Goal: Communication & Community: Answer question/provide support

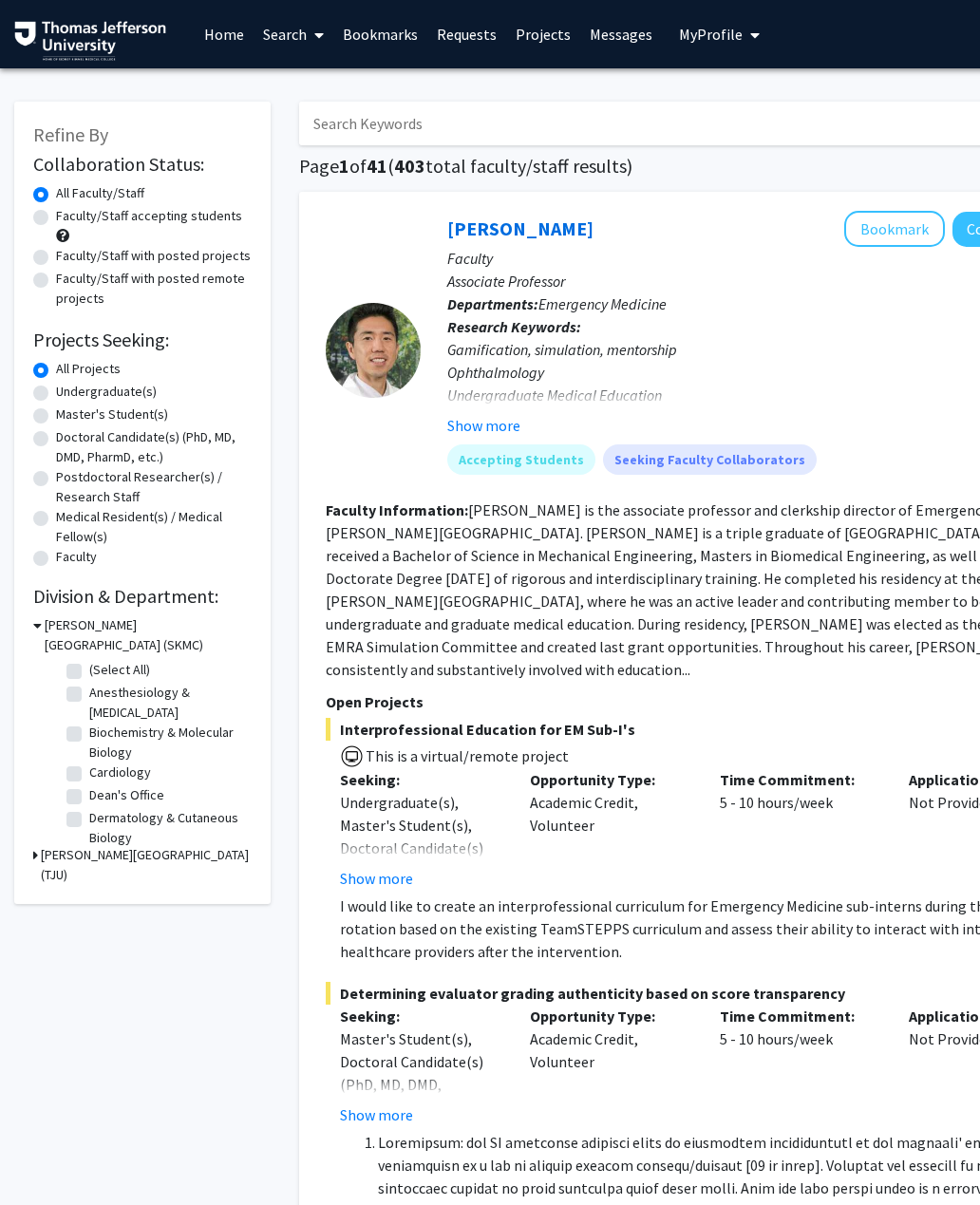
click at [620, 41] on link "Messages" at bounding box center [621, 33] width 82 height 66
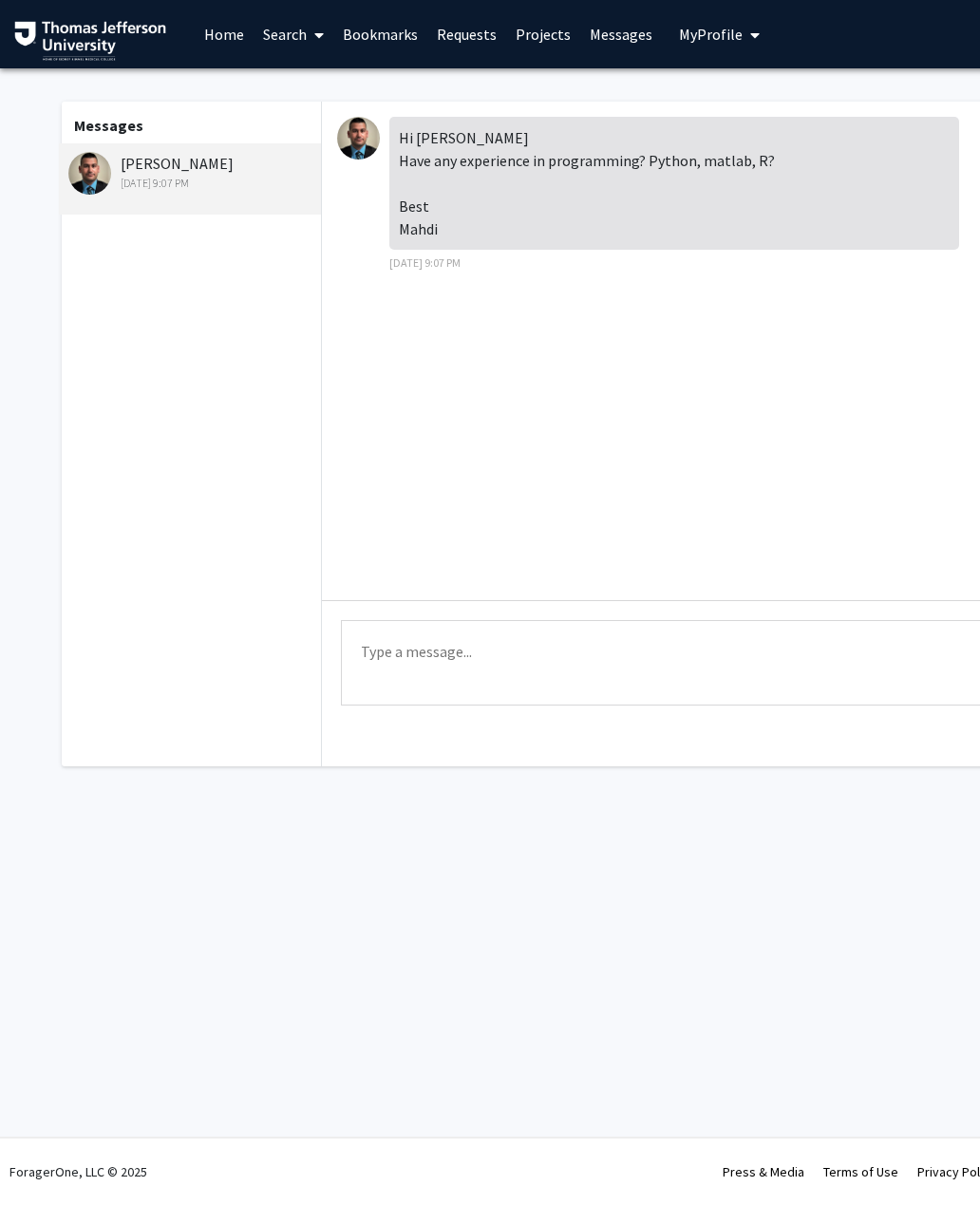
click at [643, 662] on textarea "Type a message" at bounding box center [699, 662] width 718 height 86
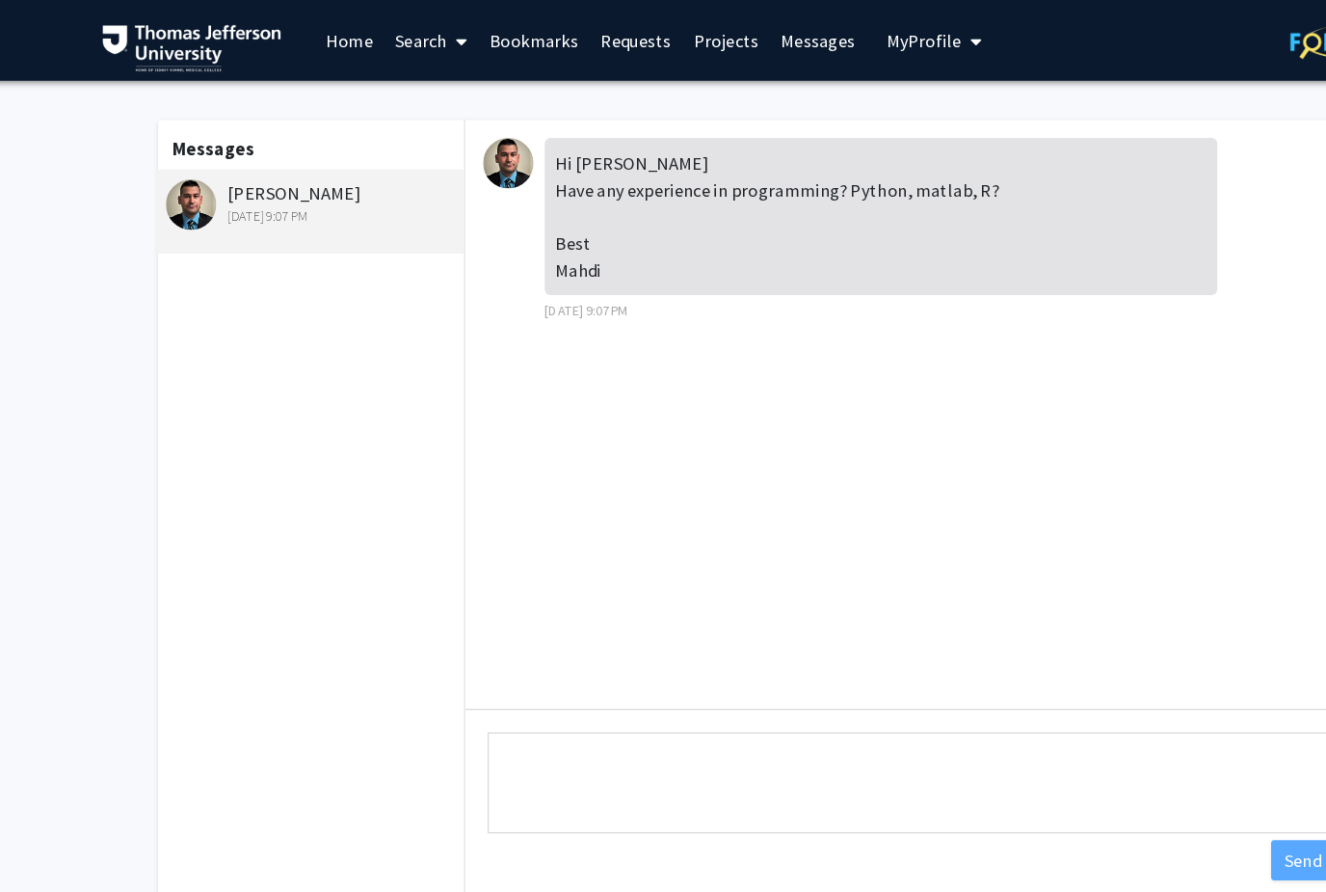
click at [884, 659] on textarea "Type a message" at bounding box center [795, 672] width 729 height 87
click at [458, 667] on textarea "Type a message" at bounding box center [795, 672] width 729 height 87
click at [458, 663] on textarea "Type a message" at bounding box center [795, 672] width 729 height 87
click at [565, 662] on textarea "Type a message" at bounding box center [795, 672] width 729 height 87
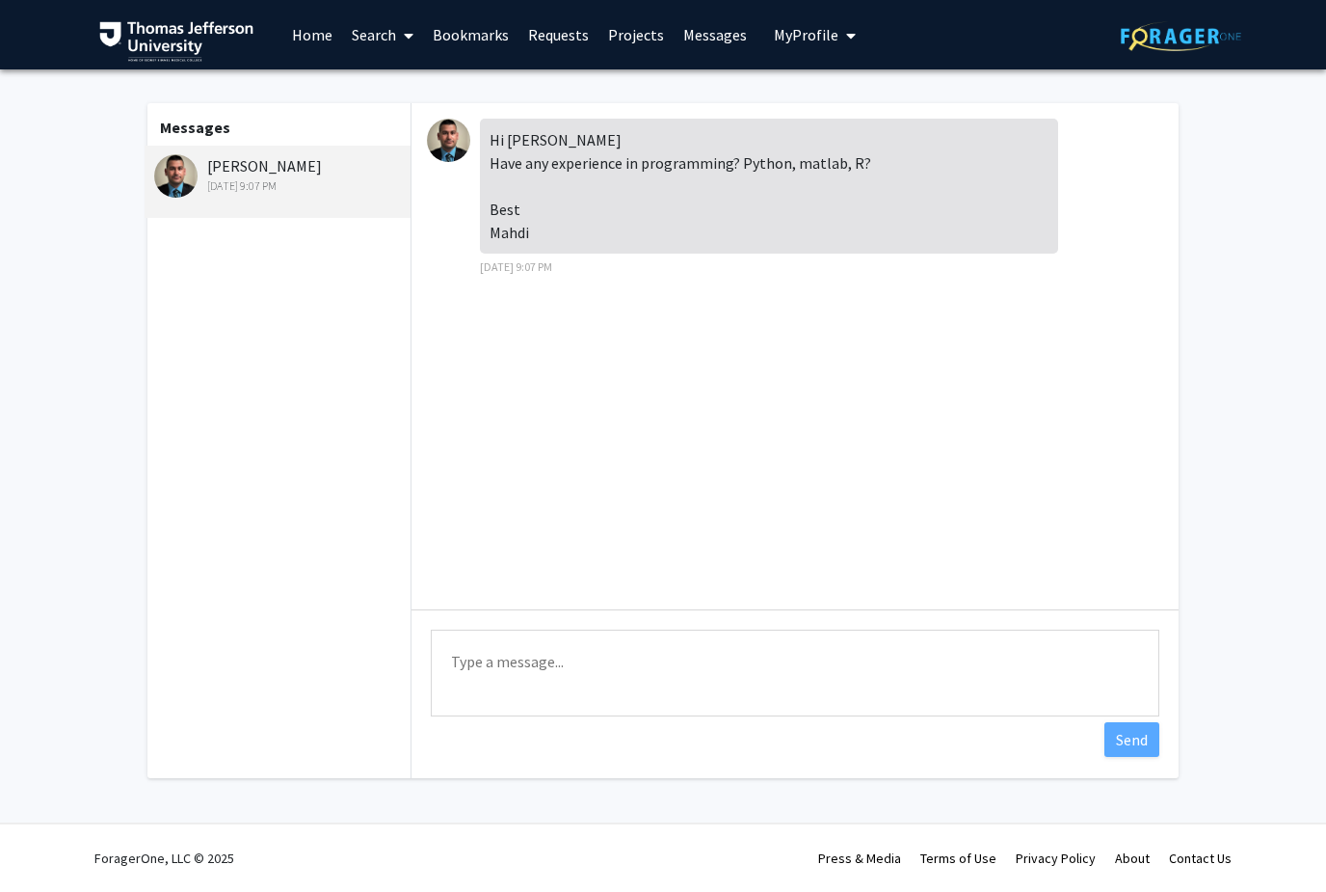
click at [689, 664] on textarea "Type a message" at bounding box center [795, 672] width 729 height 87
type textarea "Hi Dr"
click at [885, 655] on textarea "Hi Dr" at bounding box center [795, 672] width 729 height 87
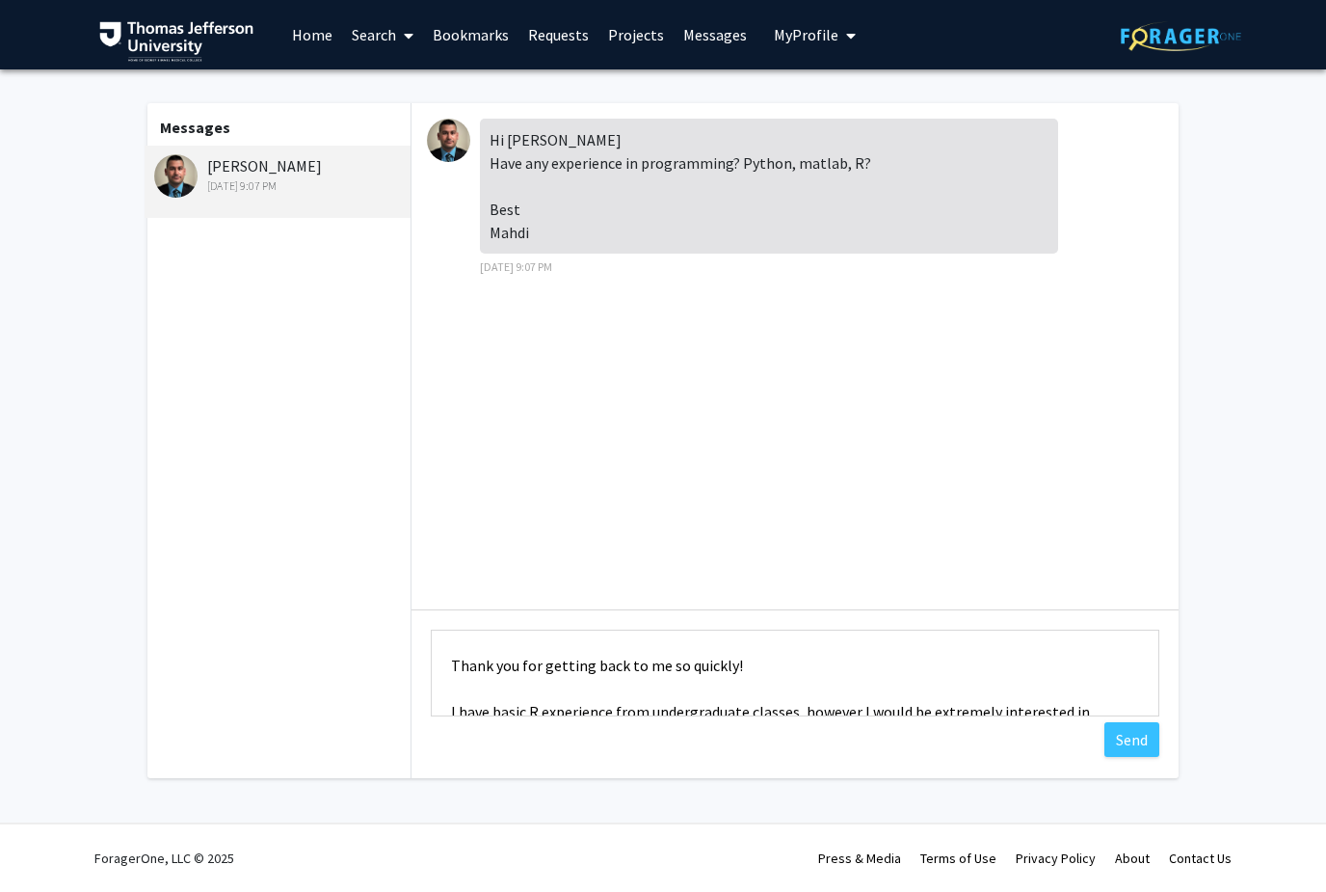
click at [795, 657] on textarea "Hi Dr. Alizedah, Thank you for getting back to me so quickly! I have basic R ex…" at bounding box center [795, 672] width 729 height 87
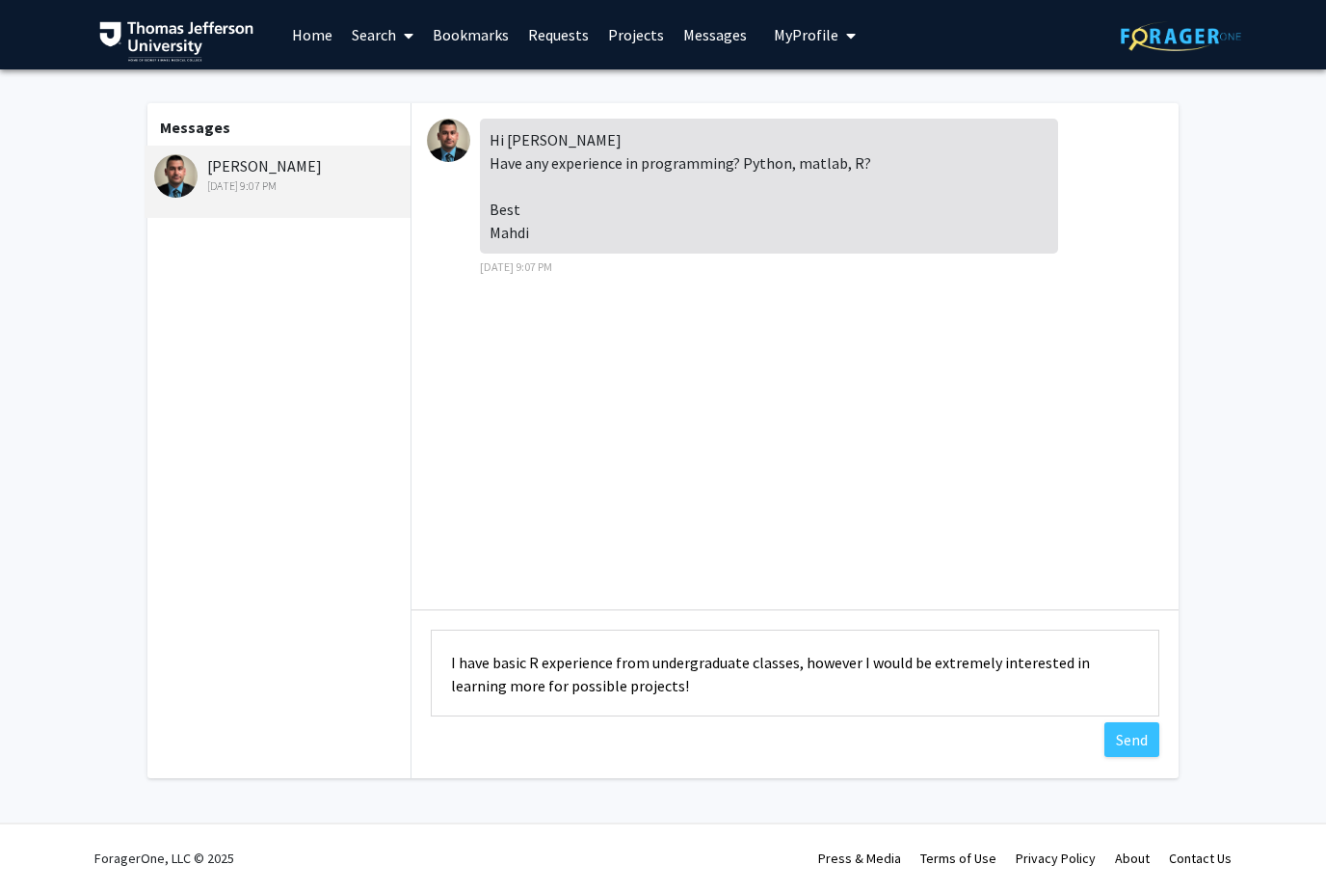
scroll to position [104, 0]
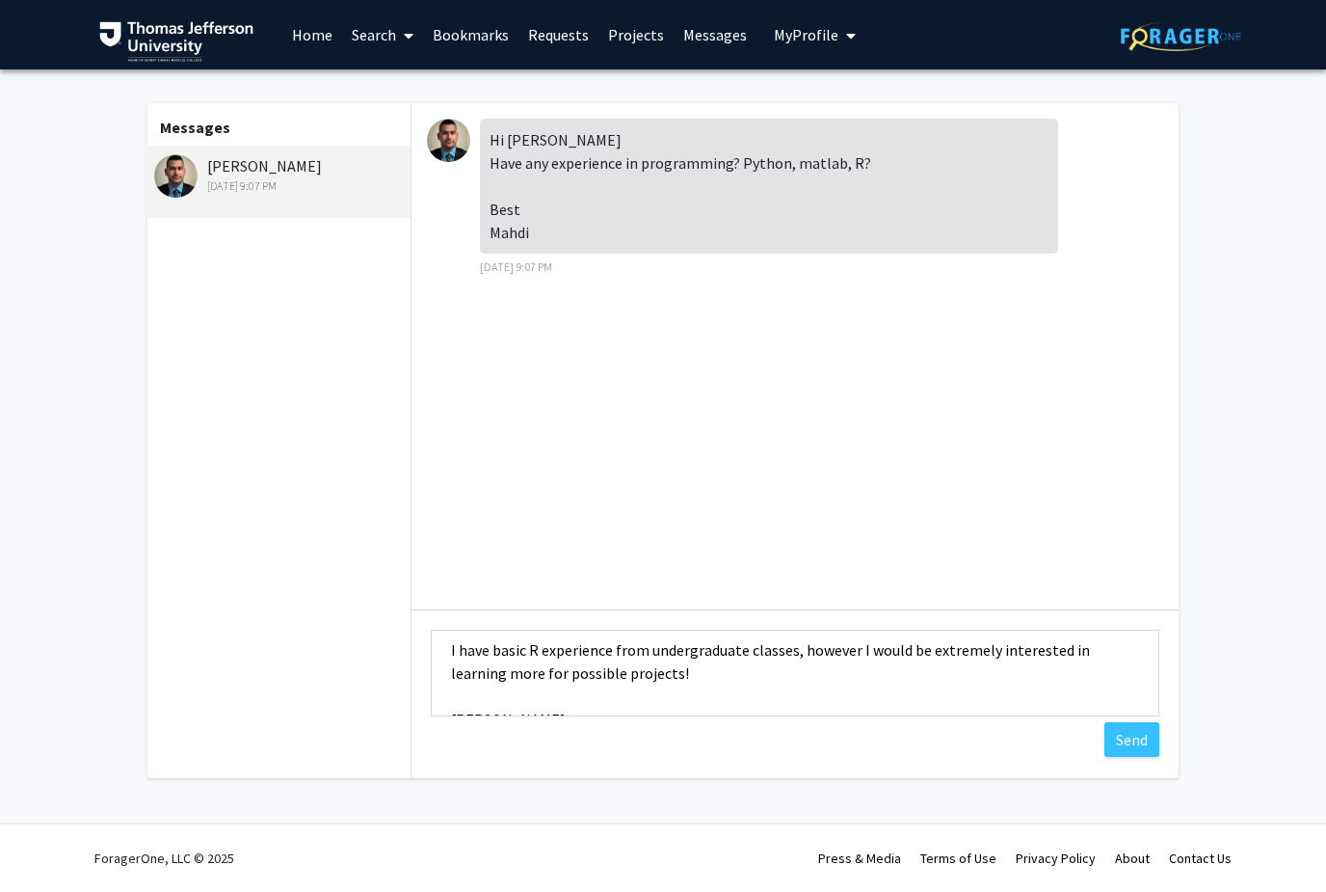
click at [715, 680] on textarea "Hi Dr. Alizedah, Thank you for getting back to me so quickly! I have basic R ex…" at bounding box center [795, 672] width 729 height 87
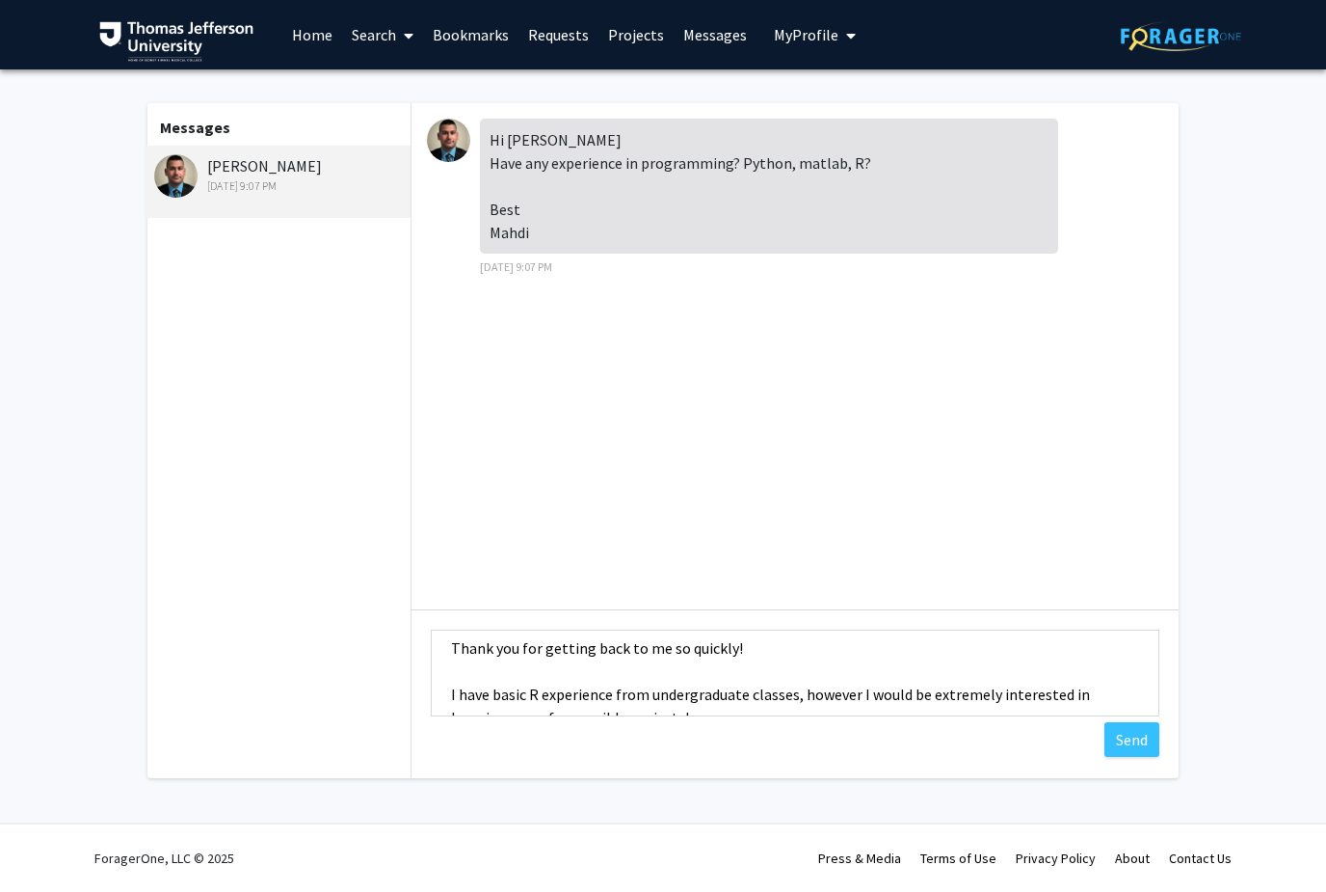
scroll to position [61, 0]
click at [819, 645] on textarea "Hi Dr. Alizedah, Thank you for getting back to me so quickly! I have basic R ex…" at bounding box center [795, 672] width 729 height 87
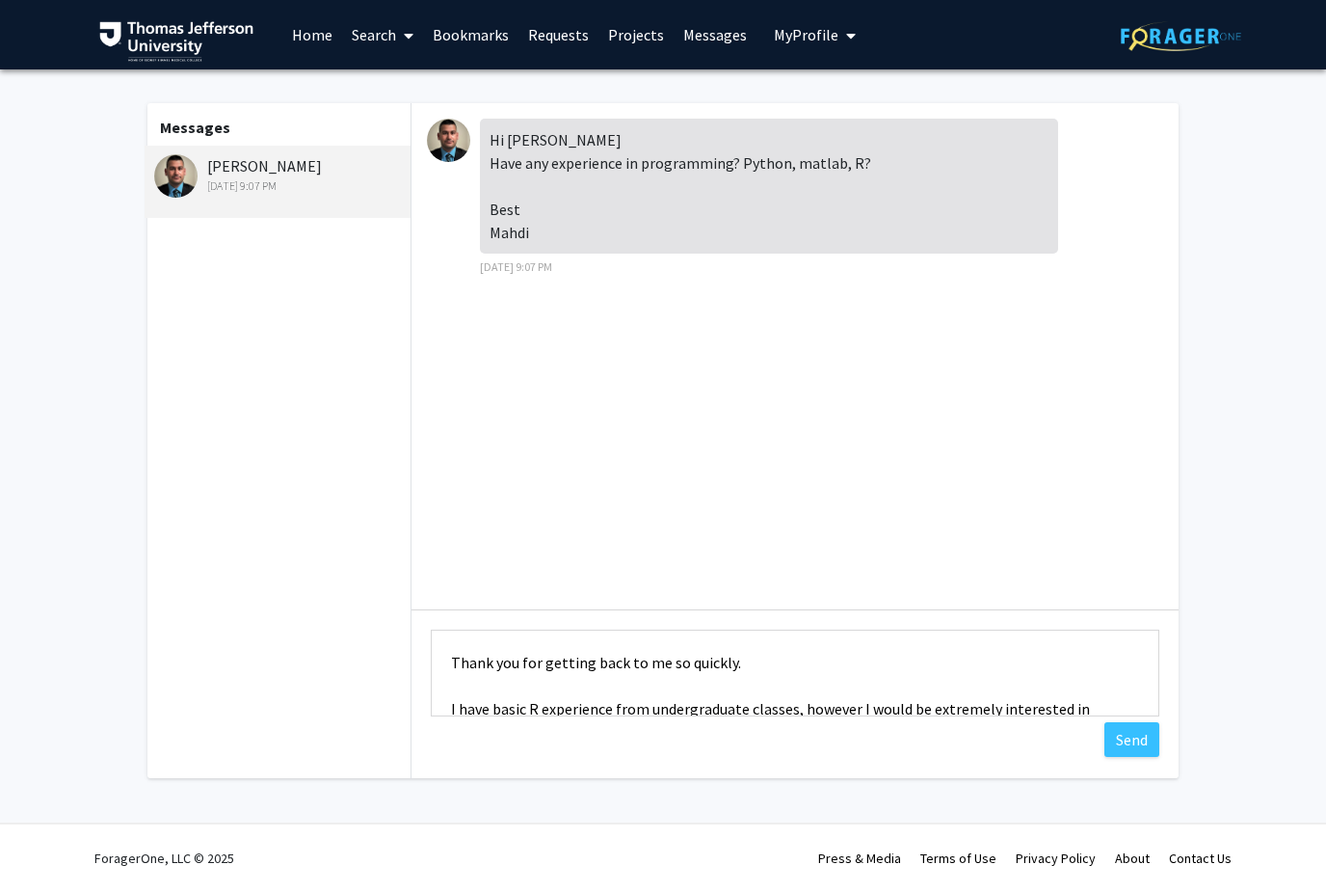
scroll to position [48, 0]
click at [994, 488] on fg-messaging "Messages Mahdi Alizedah Aug 20, 2025 9:07 PM Hi Ben Have any experience in prog…" at bounding box center [663, 445] width 1326 height 752
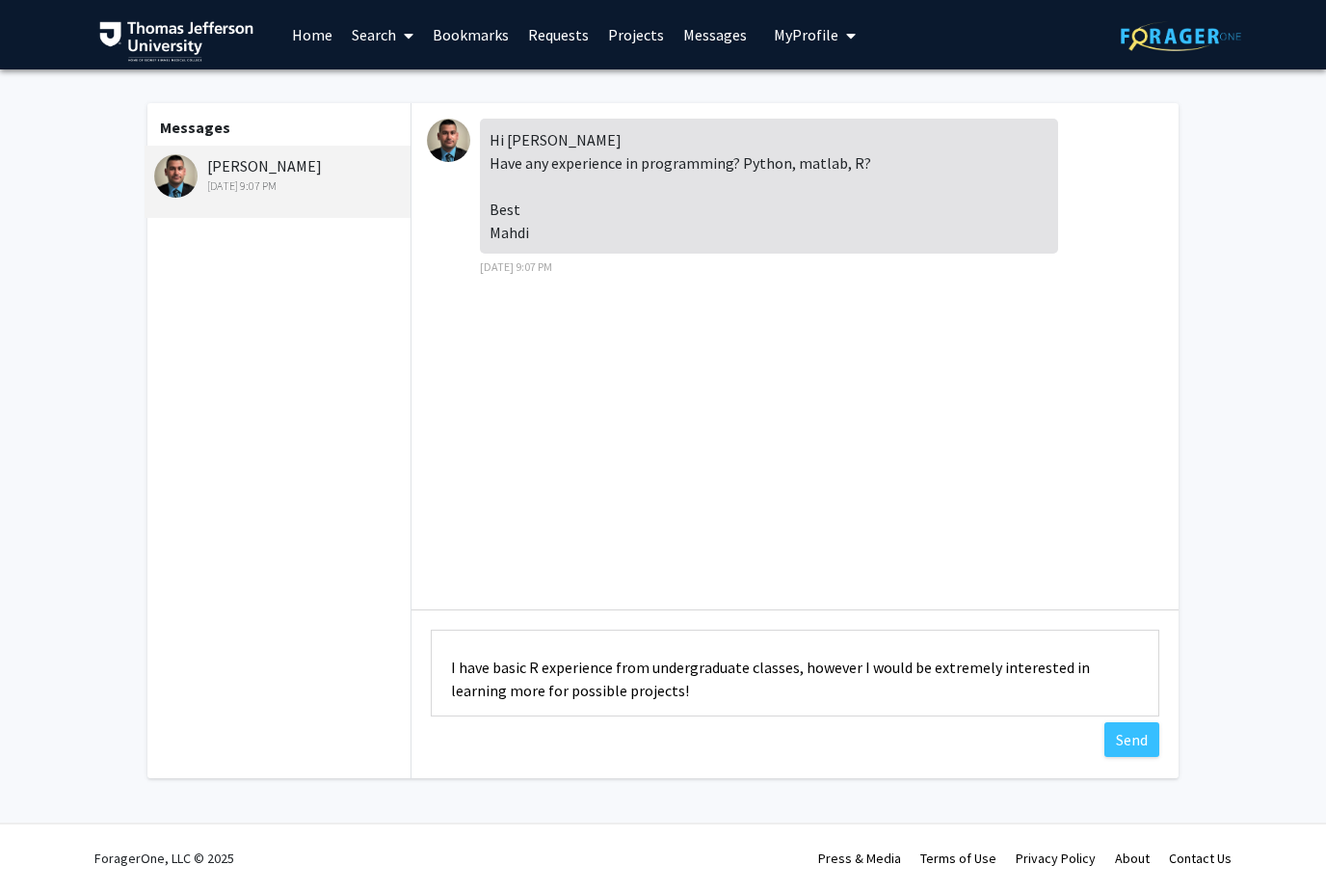
scroll to position [88, 0]
click at [791, 663] on textarea "Hi Dr. Alizedah, Thank you for getting back to me so quickly. I have basic R ex…" at bounding box center [795, 672] width 729 height 87
click at [510, 665] on textarea "Hi Dr. Alizedah, Thank you for getting back to me so quickly. I have basic R ex…" at bounding box center [795, 672] width 729 height 87
click at [509, 669] on textarea "Hi Dr. Alizedah, Thank you for getting back to me so quickly. I have basic R ex…" at bounding box center [795, 672] width 729 height 87
click at [584, 664] on textarea "Hi Dr. Alizedah, Thank you for getting back to me so quickly. I have used R exp…" at bounding box center [795, 672] width 729 height 87
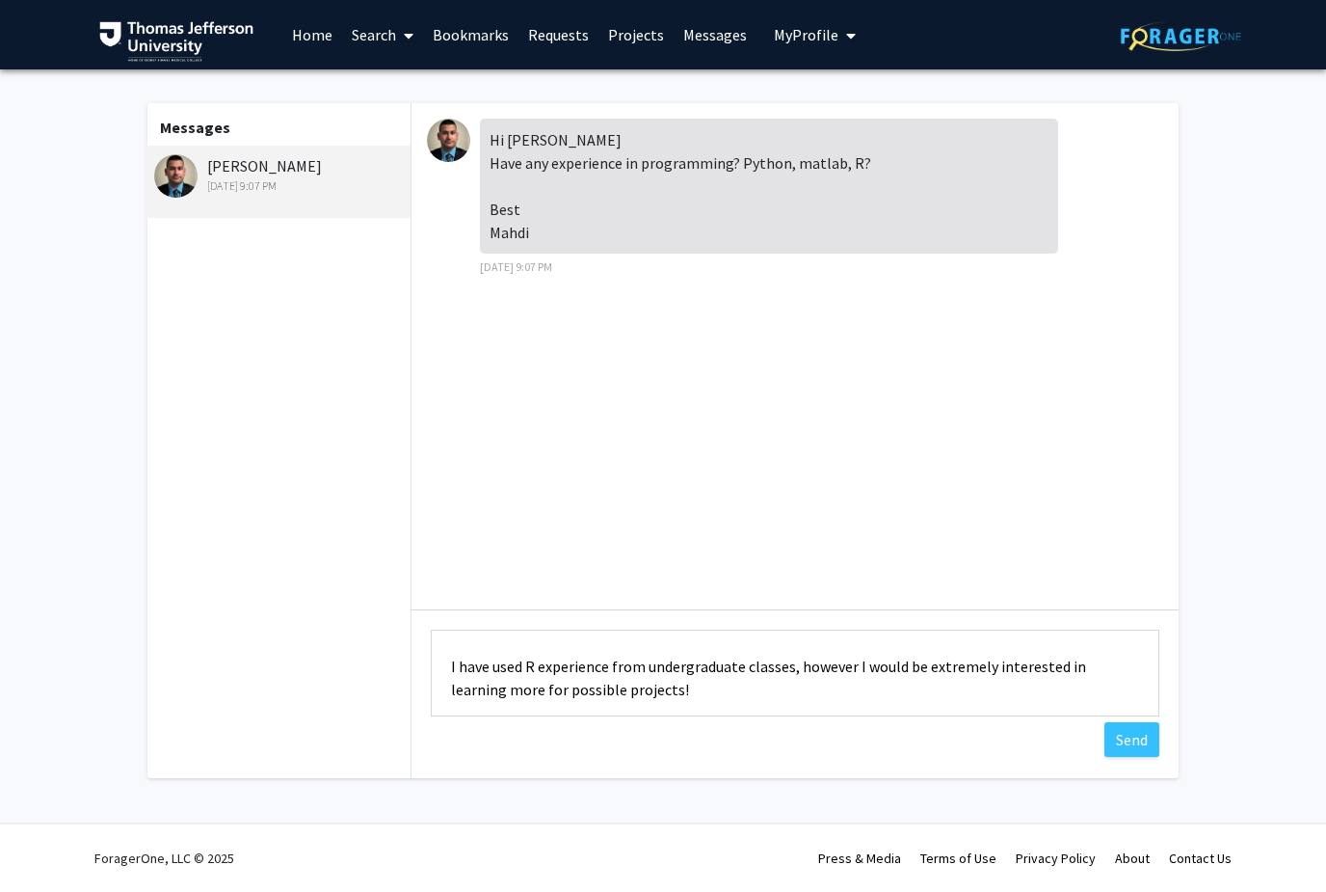
click at [584, 660] on textarea "Hi Dr. Alizedah, Thank you for getting back to me so quickly. I have used R exp…" at bounding box center [795, 672] width 729 height 87
click at [994, 520] on fg-messaging "Messages Mahdi Alizedah Aug 20, 2025 9:07 PM Hi Ben Have any experience in prog…" at bounding box center [663, 445] width 1326 height 752
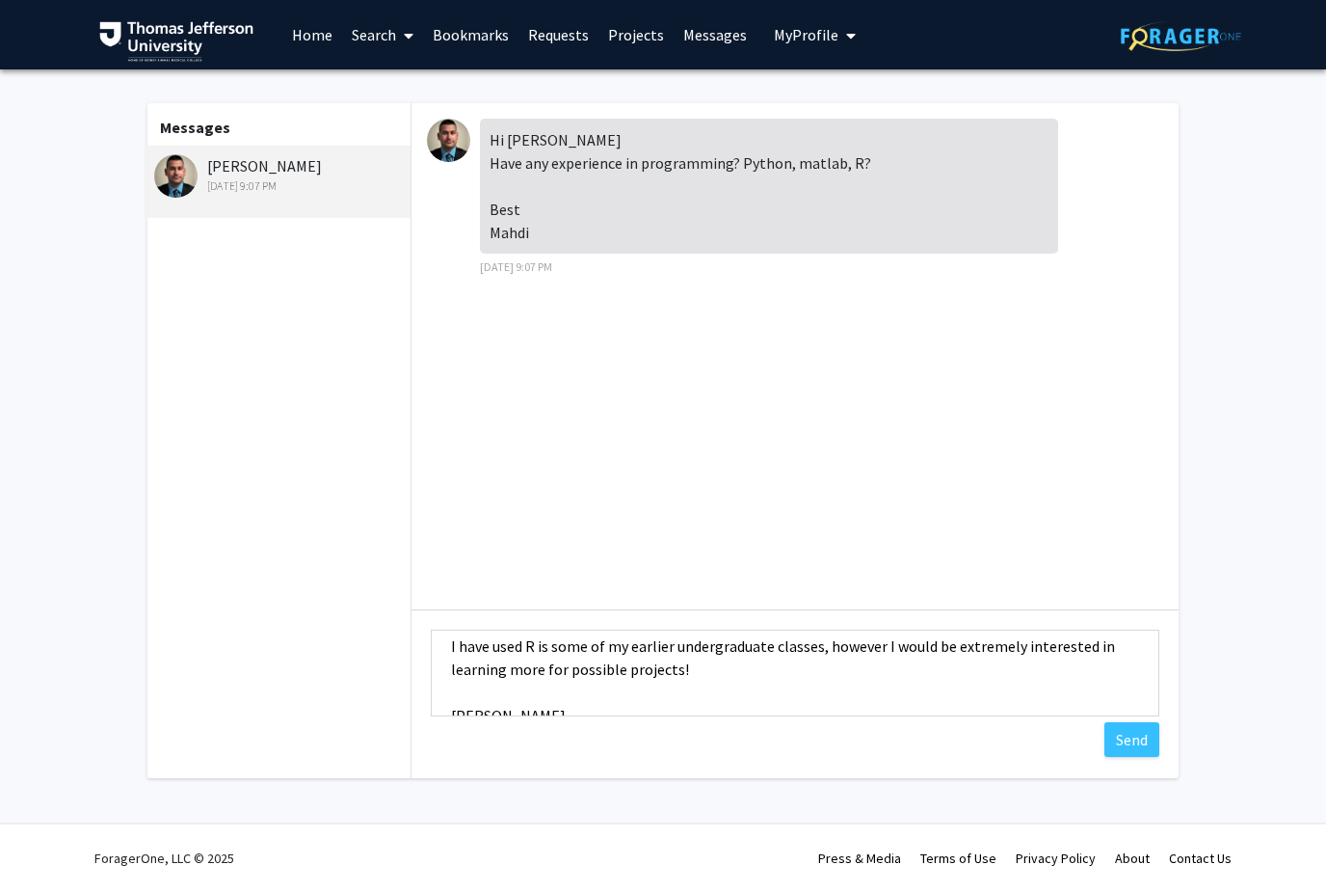
scroll to position [109, 0]
click at [821, 643] on textarea "Hi Dr. Alizedah, Thank you for getting back to me so quickly. I have used R is …" at bounding box center [795, 672] width 729 height 87
click at [843, 643] on textarea "Hi Dr. Alizedah, Thank you for getting back to me so quickly. I have used R is …" at bounding box center [795, 672] width 729 height 87
click at [842, 642] on textarea "Hi Dr. Alizedah, Thank you for getting back to me so quickly. I have used R is …" at bounding box center [795, 672] width 729 height 87
click at [826, 642] on textarea "Hi Dr. Alizedah, Thank you for getting back to me so quickly. I have used R is …" at bounding box center [795, 672] width 729 height 87
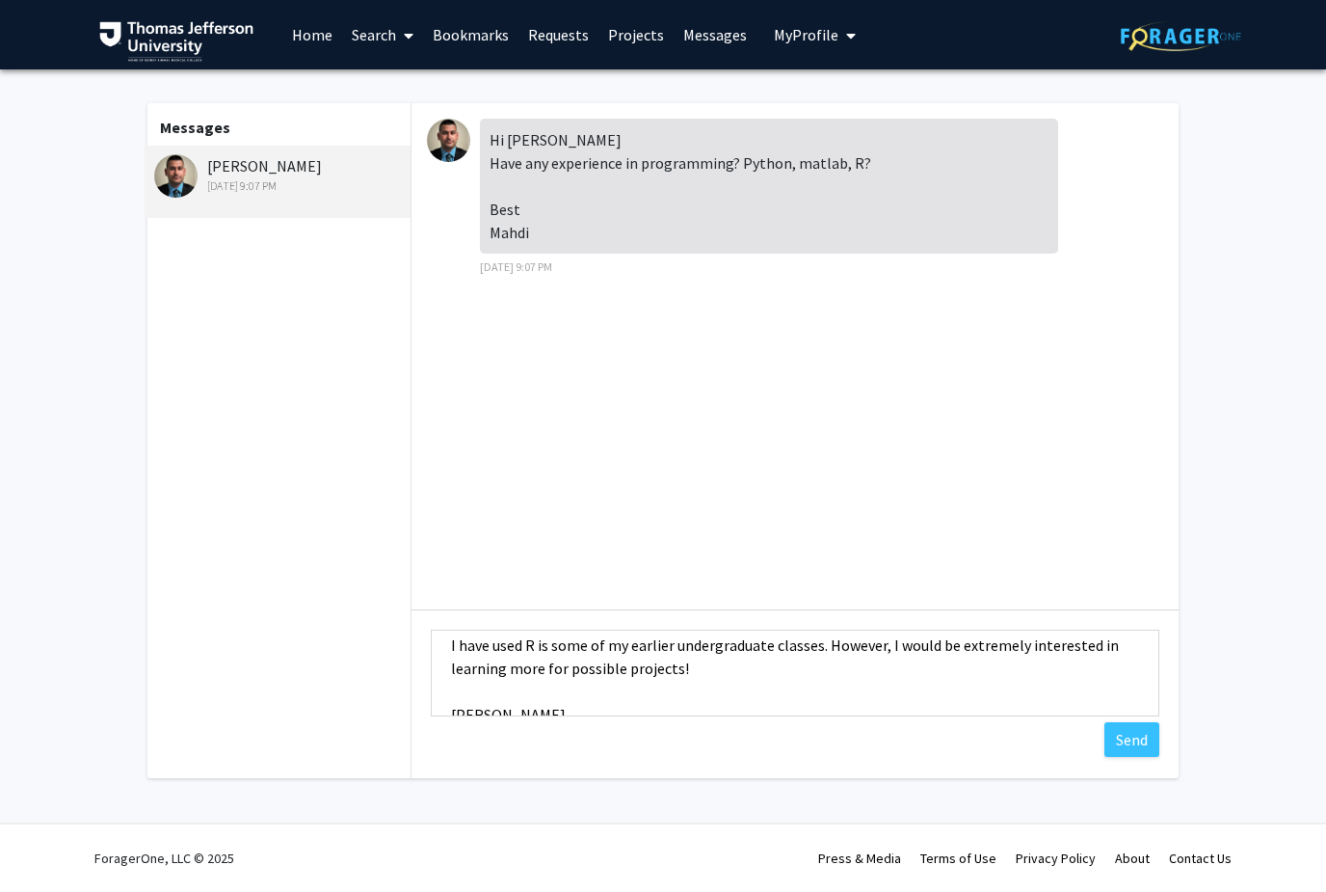
click at [994, 510] on fg-messaging "Messages Mahdi Alizedah Aug 20, 2025 9:07 PM Hi Ben Have any experience in prog…" at bounding box center [663, 445] width 1326 height 752
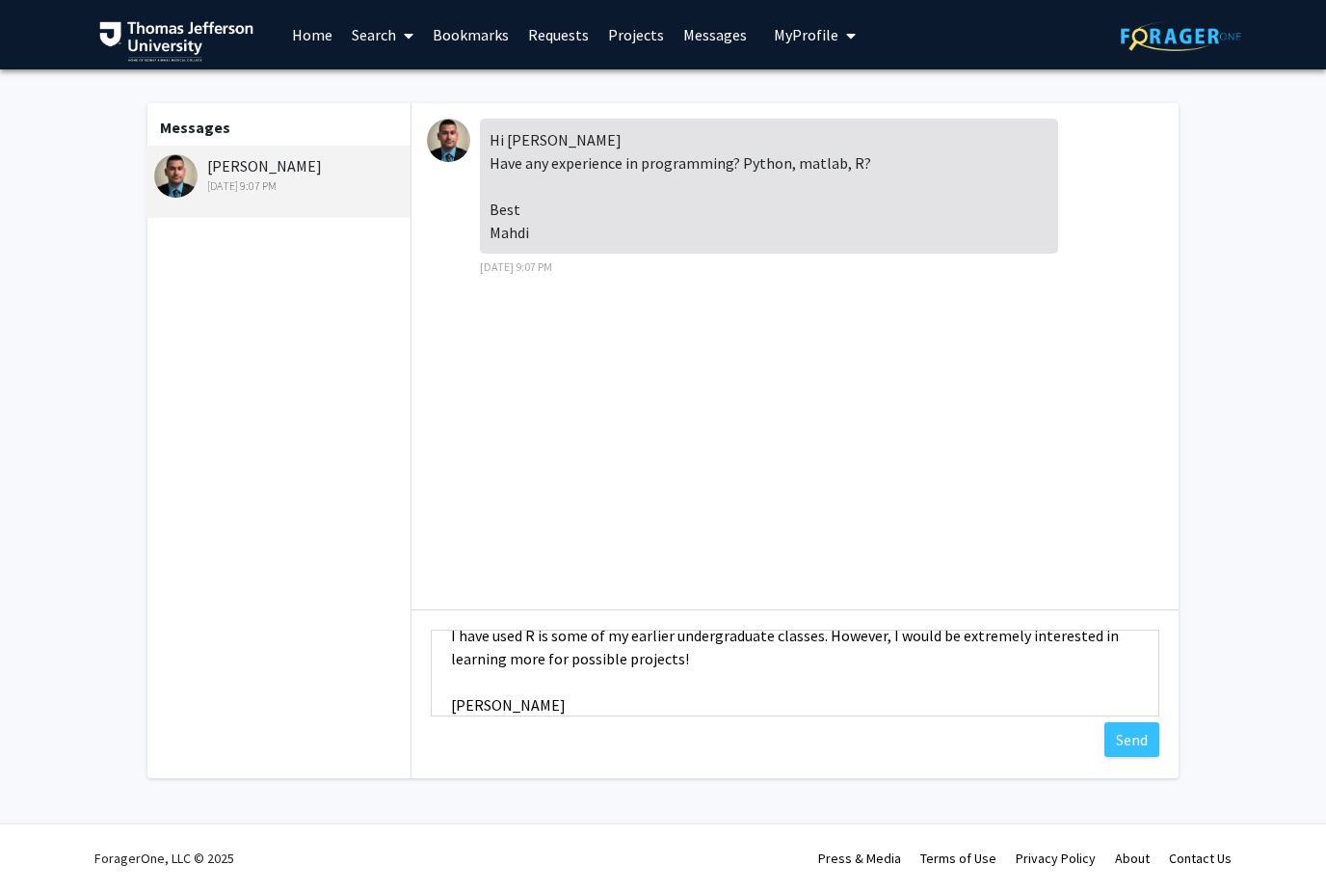
scroll to position [118, 0]
click at [692, 662] on textarea "Hi Dr. Alizedah, Thank you for getting back to me so quickly. I have used R is …" at bounding box center [795, 672] width 729 height 87
click at [994, 503] on fg-messaging "Messages Mahdi Alizedah Aug 20, 2025 9:07 PM Hi Ben Have any experience in prog…" at bounding box center [663, 445] width 1326 height 752
click at [531, 659] on textarea "Hi Dr. Alizedah, Thank you for getting back to me so quickly. I have used R is …" at bounding box center [795, 672] width 729 height 87
click at [784, 659] on textarea "Hi Dr. Alizedah, Thank you for getting back to me so quickly. I have used R is …" at bounding box center [795, 672] width 729 height 87
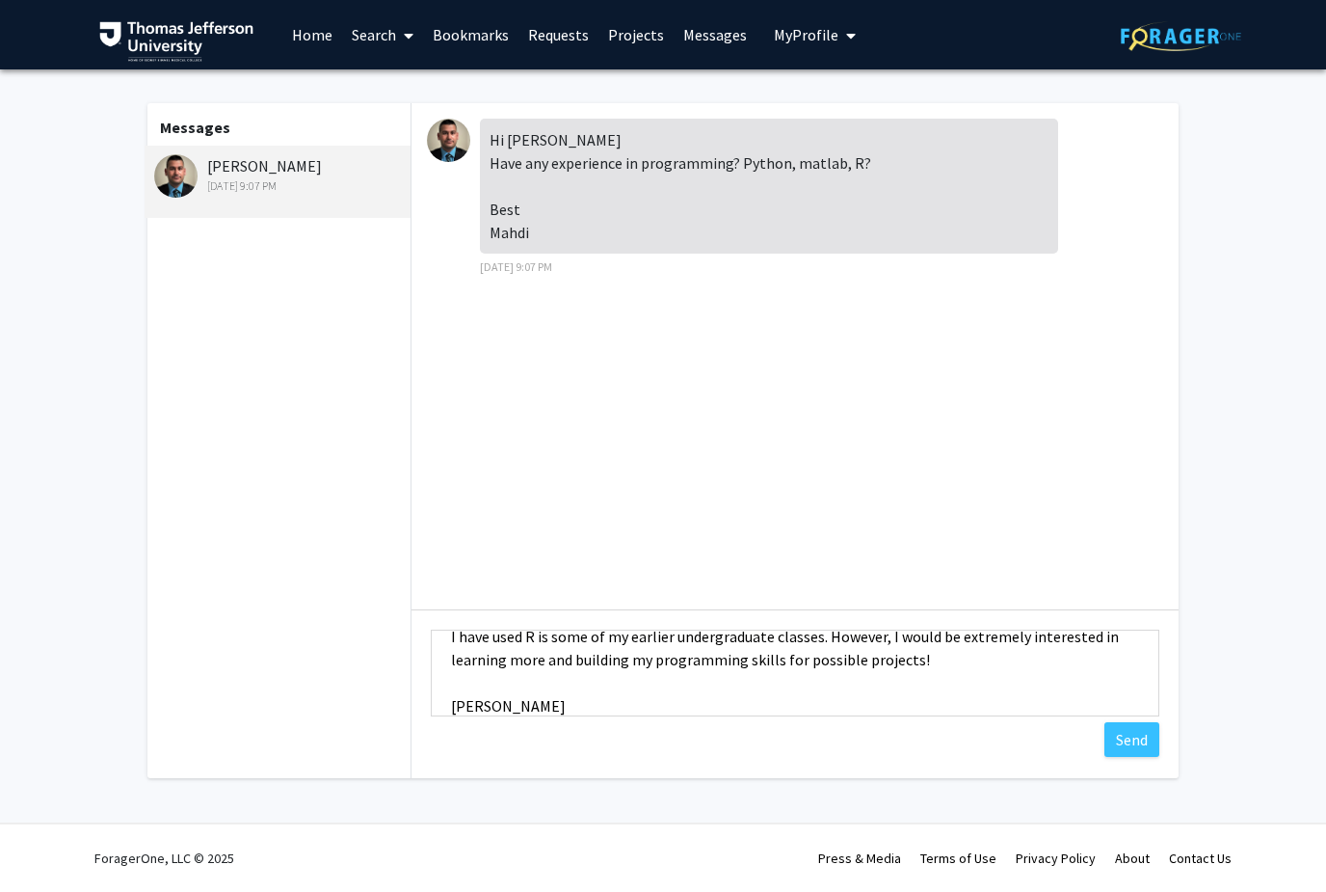
click at [778, 662] on textarea "Hi Dr. Alizedah, Thank you for getting back to me so quickly. I have used R is …" at bounding box center [795, 672] width 729 height 87
click at [994, 534] on fg-messaging "Messages Mahdi Alizedah Aug 20, 2025 9:07 PM Hi Ben Have any experience in prog…" at bounding box center [663, 445] width 1326 height 752
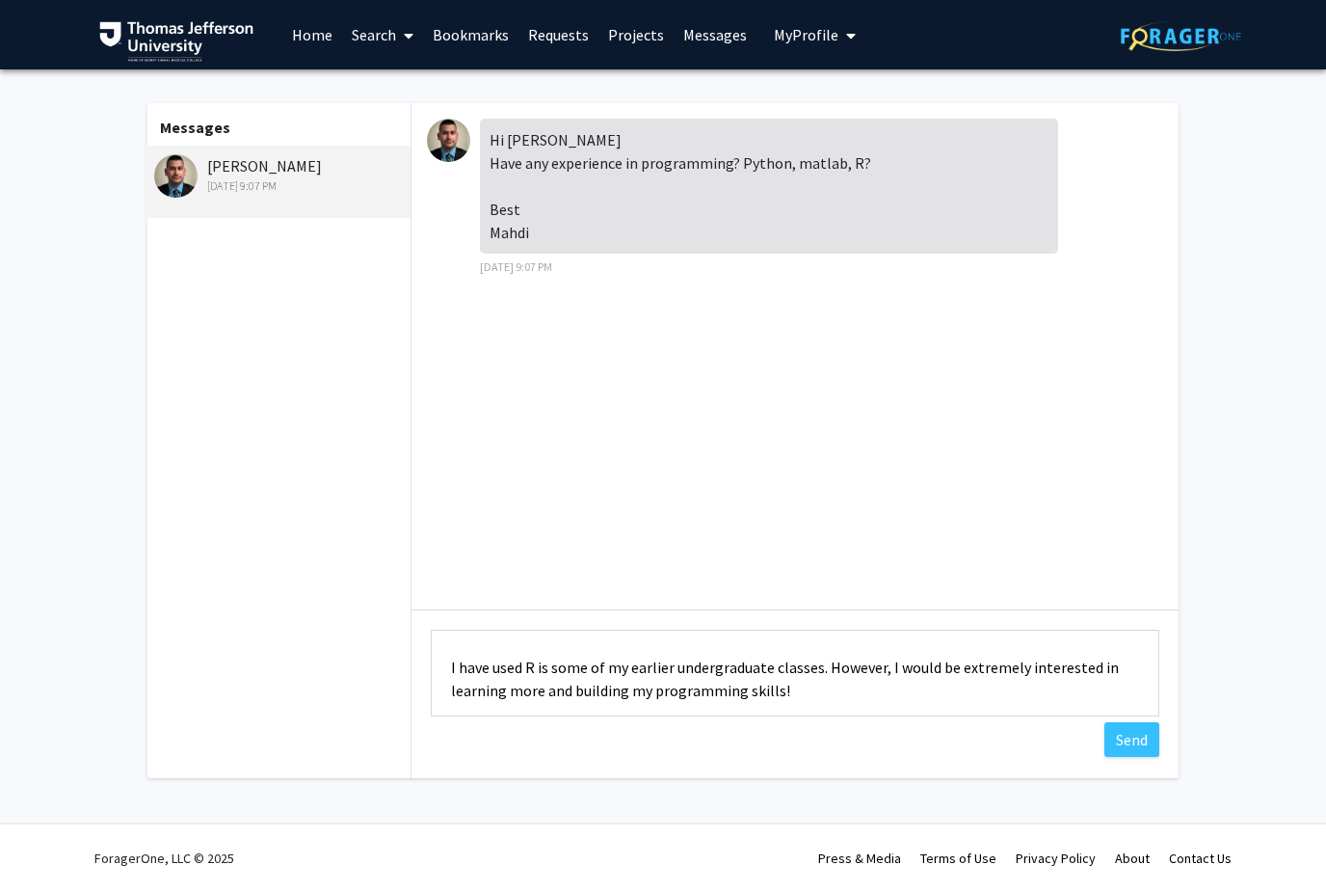
scroll to position [88, 0]
click at [548, 666] on textarea "Hi Dr. Alizedah, Thank you for getting back to me so quickly. I have used R is …" at bounding box center [795, 672] width 729 height 87
click at [994, 443] on fg-messaging "Messages Mahdi Alizedah Aug 20, 2025 9:07 PM Hi Ben Have any experience in prog…" at bounding box center [663, 445] width 1326 height 752
click at [513, 669] on textarea "Hi Dr. Alizedah, Thank you for getting back to me so quickly. I have used R in …" at bounding box center [795, 672] width 729 height 87
click at [508, 662] on textarea "Hi Dr. Alizedah, Thank you for getting back to me so quickly. I have used R in …" at bounding box center [795, 672] width 729 height 87
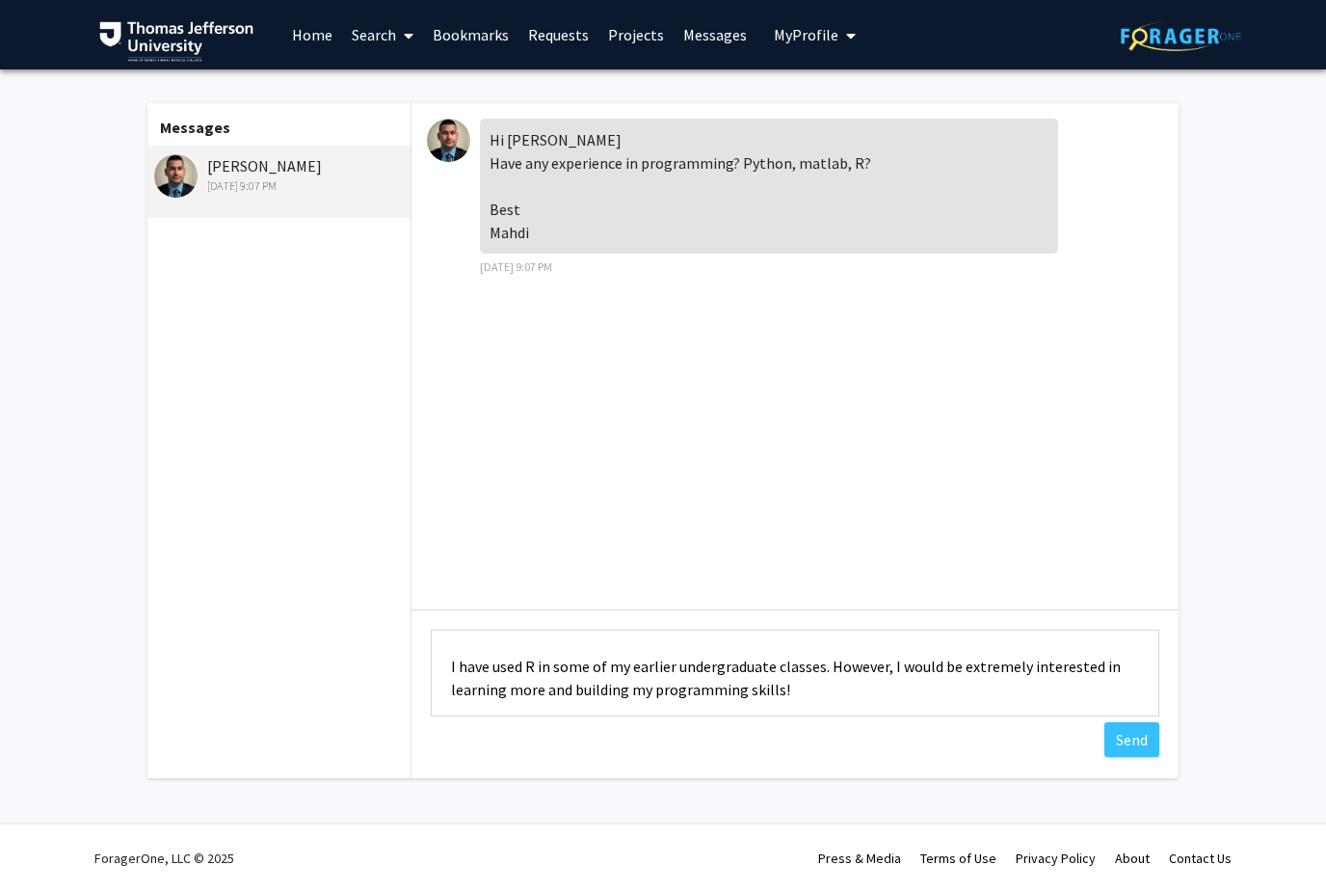
click at [505, 661] on textarea "Hi Dr. Alizedah, Thank you for getting back to me so quickly. I have used R in …" at bounding box center [795, 672] width 729 height 87
type textarea "Hi Dr. Alizedah, Thank you for getting back to me so quickly. I have had some b…"
click at [994, 470] on fg-messaging "Messages Mahdi Alizedah Aug 20, 2025 9:07 PM Hi Ben Have any experience in prog…" at bounding box center [663, 445] width 1326 height 752
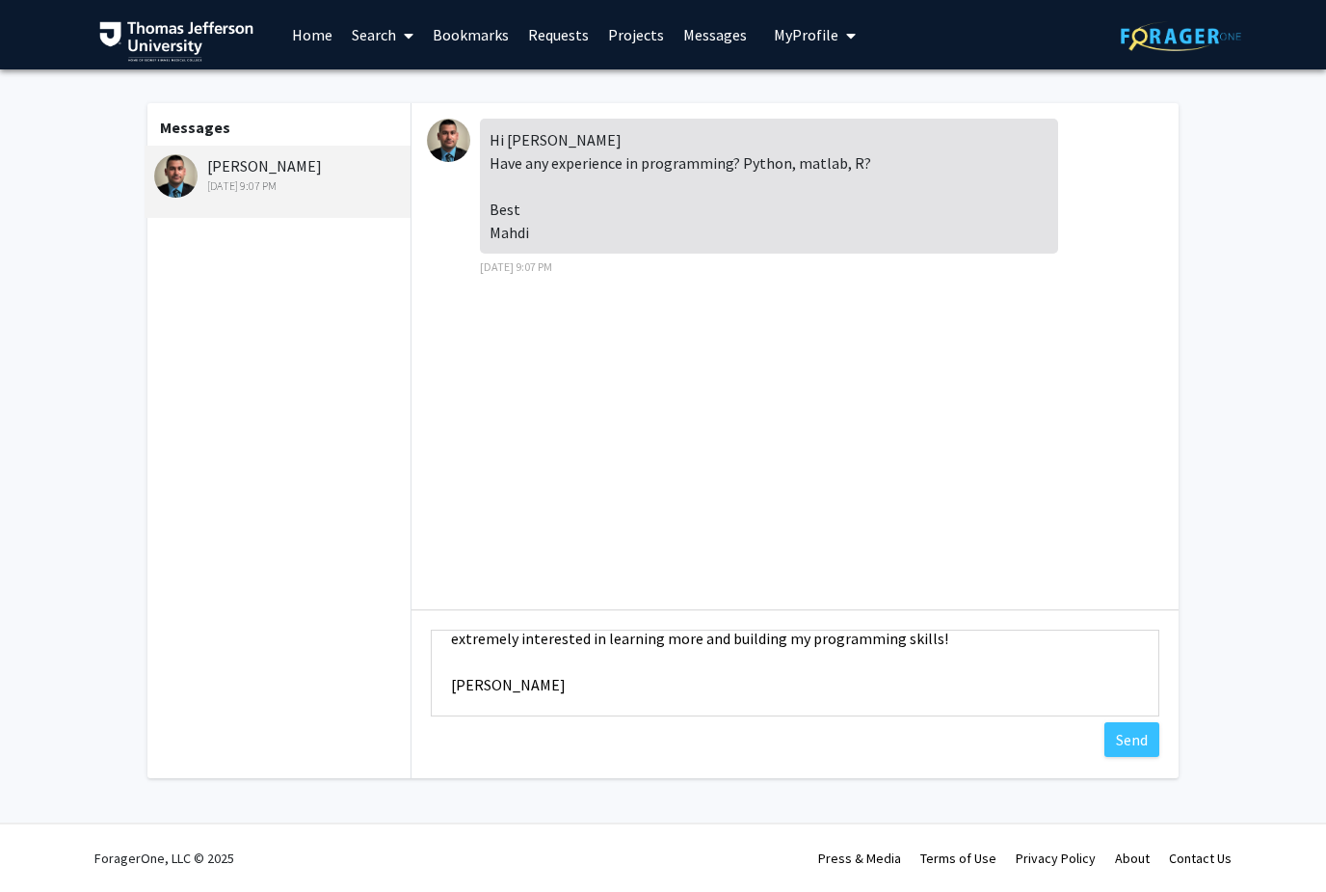
scroll to position [153, 0]
click at [994, 737] on button "Send" at bounding box center [1132, 739] width 55 height 35
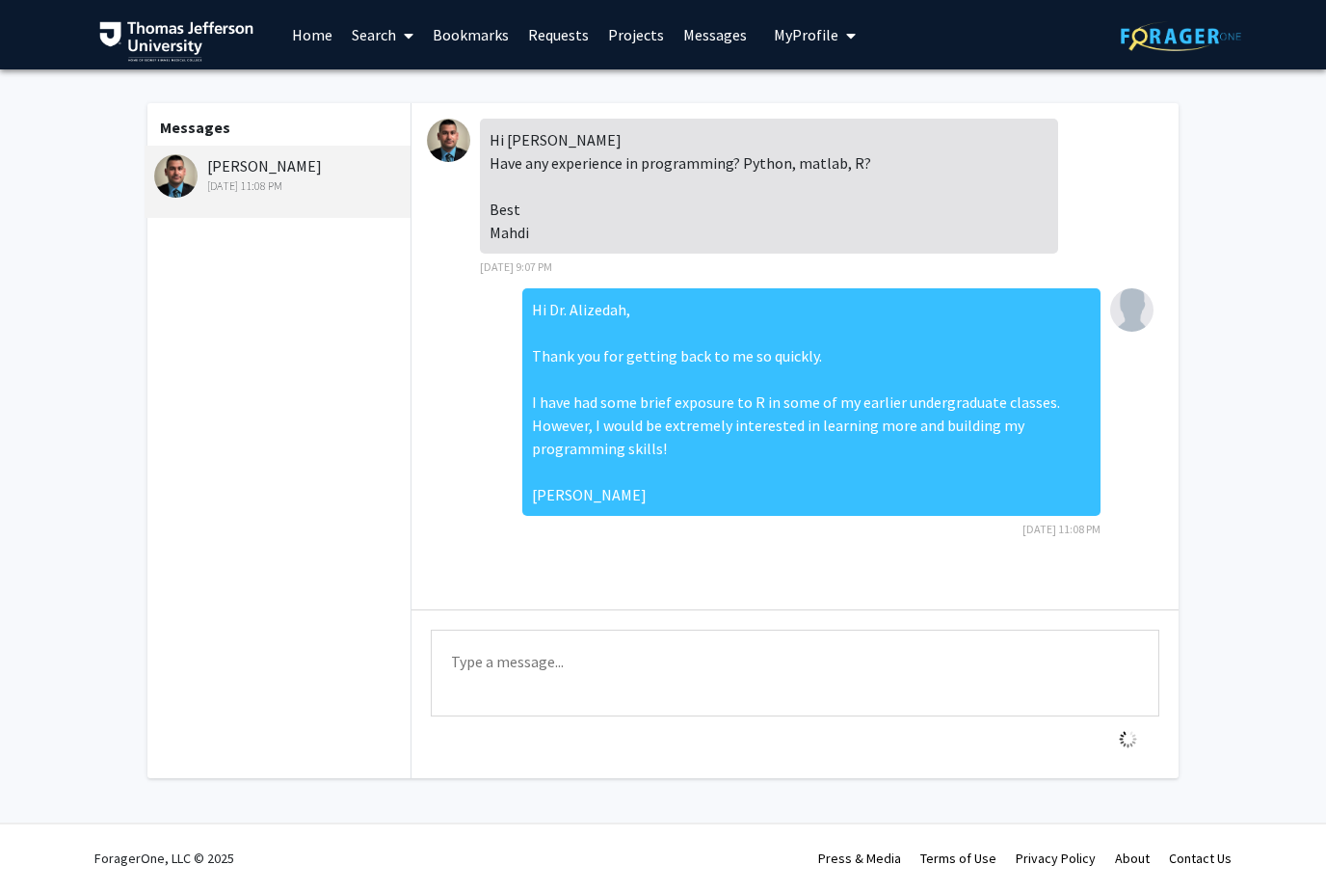
scroll to position [0, 0]
click at [212, 189] on div "[DATE] 11:08 PM" at bounding box center [280, 185] width 252 height 17
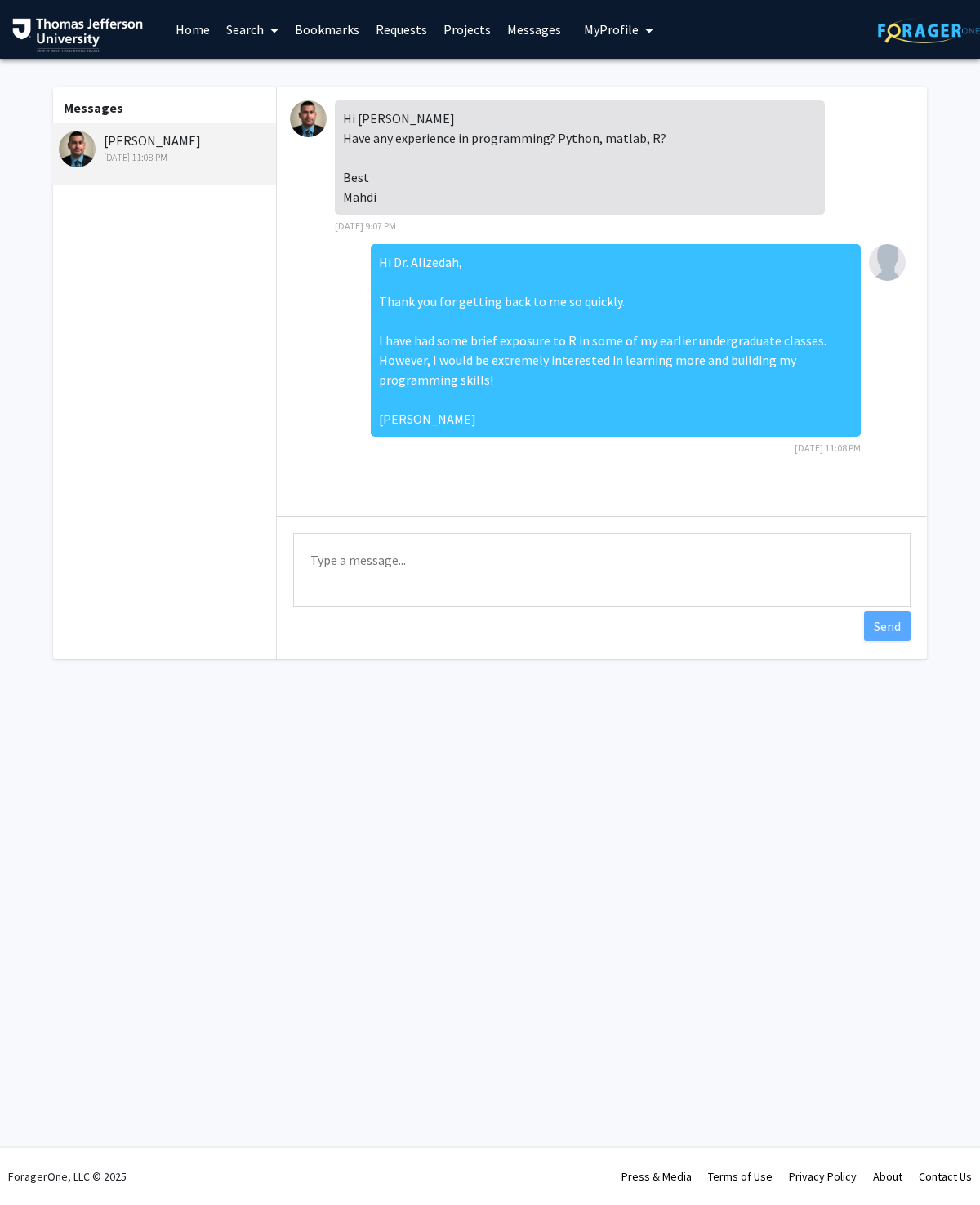
click at [648, 14] on button "My Profile" at bounding box center [618, 29] width 80 height 58
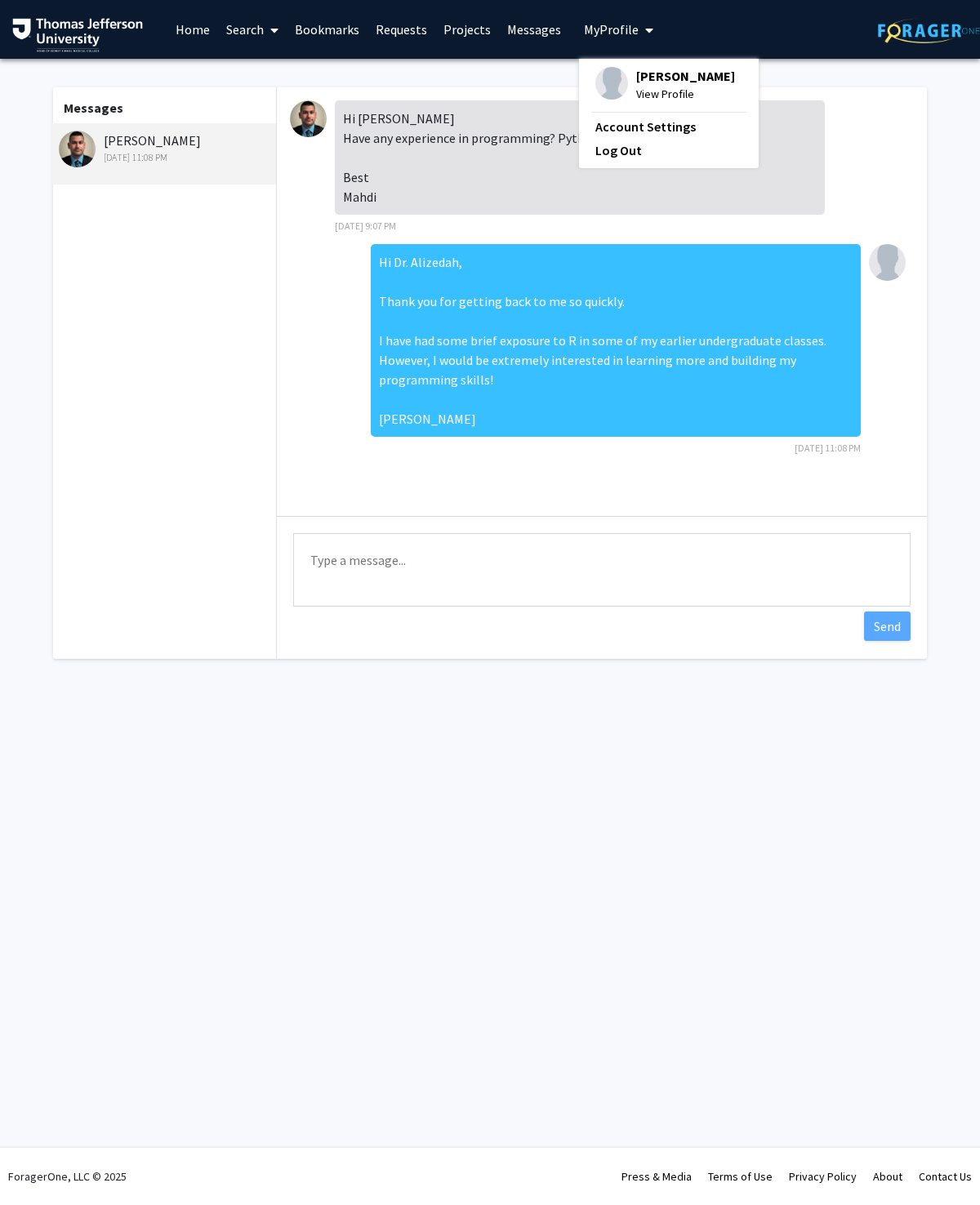
click at [654, 132] on link "Account Settings" at bounding box center [669, 126] width 147 height 19
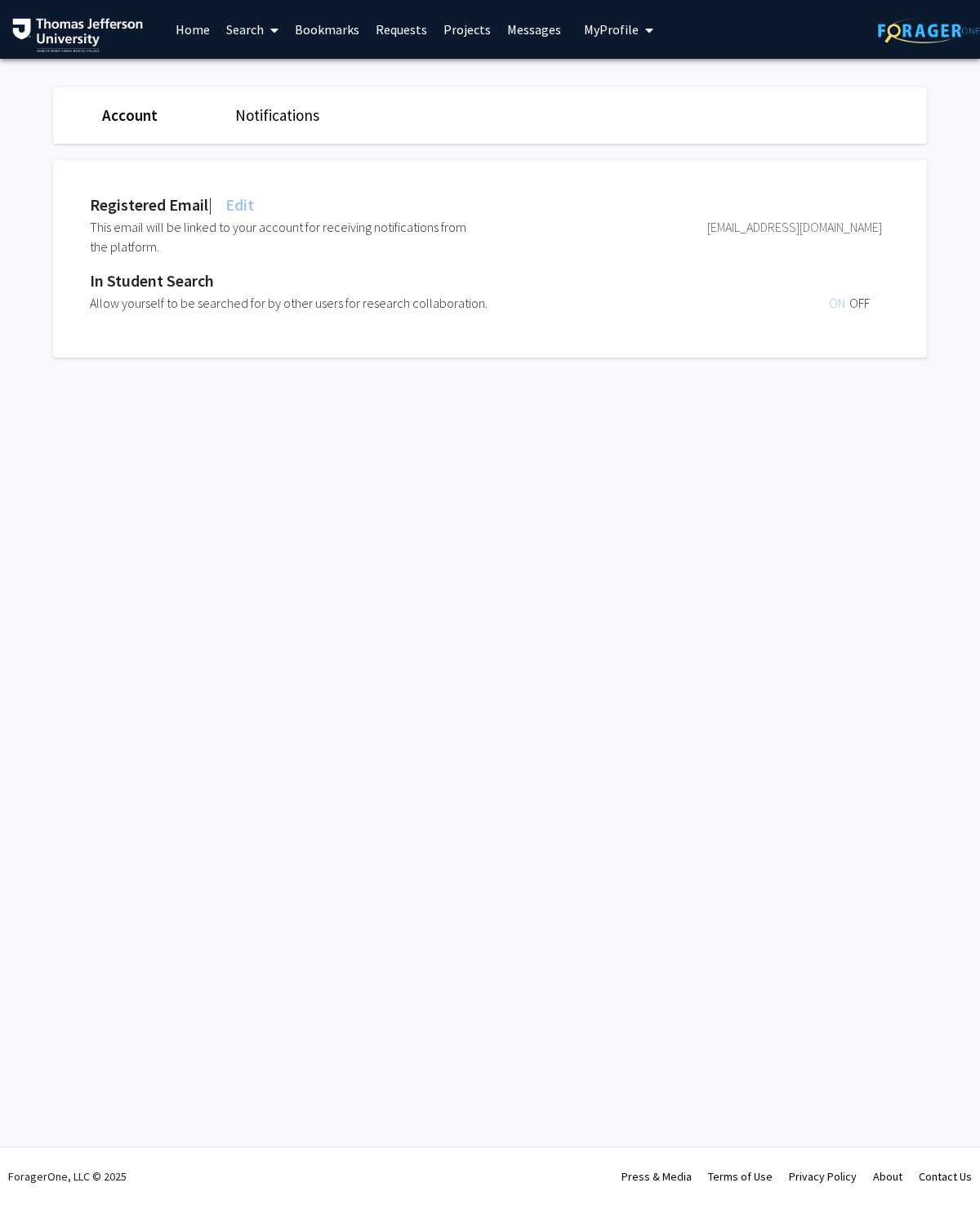
click at [276, 105] on link "Notifications" at bounding box center [277, 114] width 84 height 19
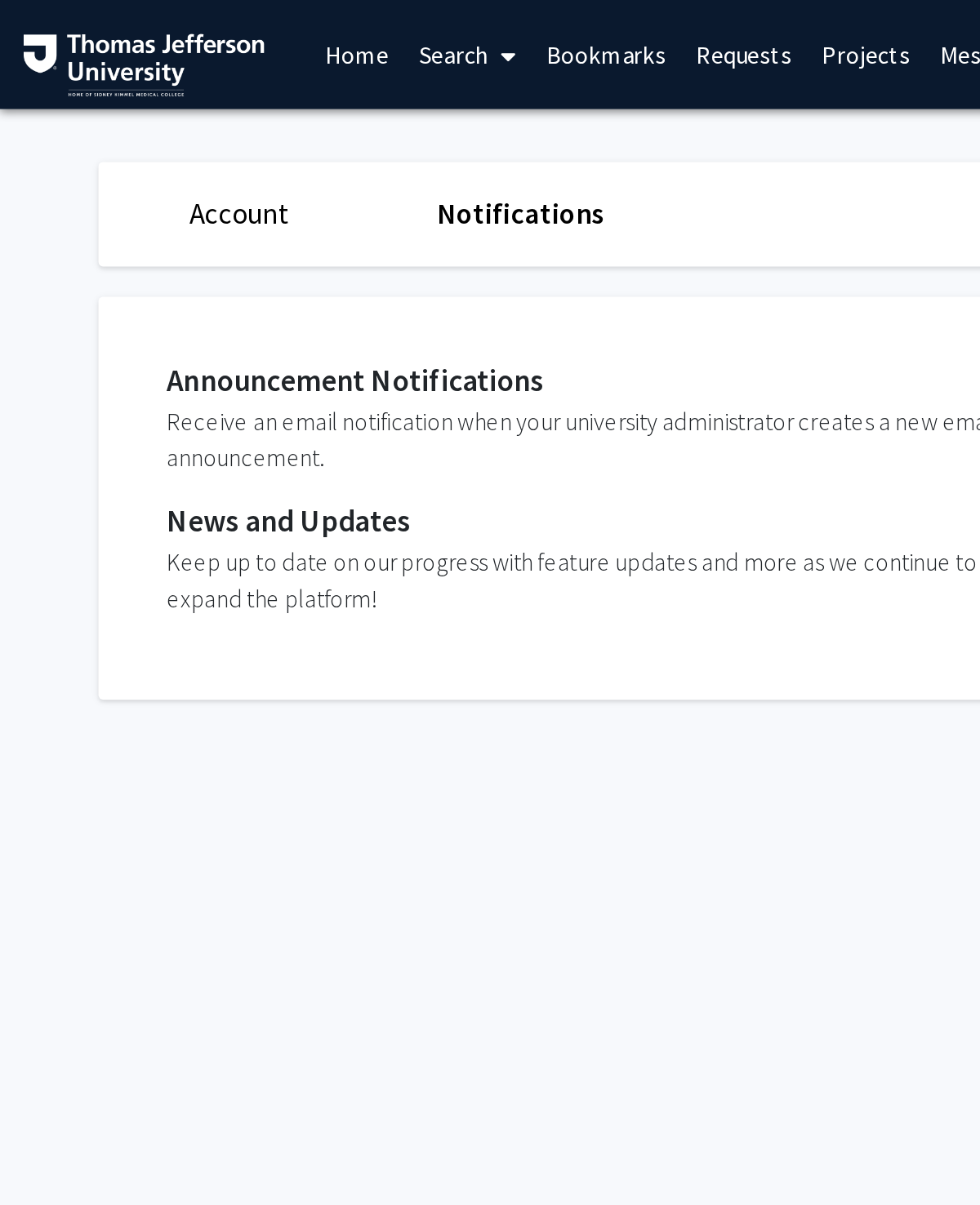
click at [506, 25] on link "Messages" at bounding box center [534, 29] width 70 height 57
